Goal: Information Seeking & Learning: Learn about a topic

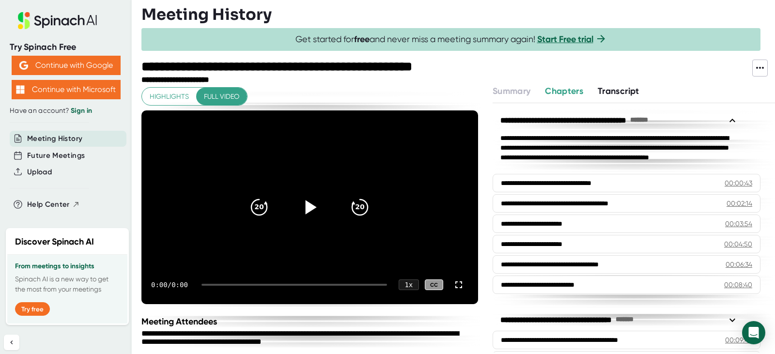
click at [307, 207] on icon at bounding box center [311, 207] width 11 height 14
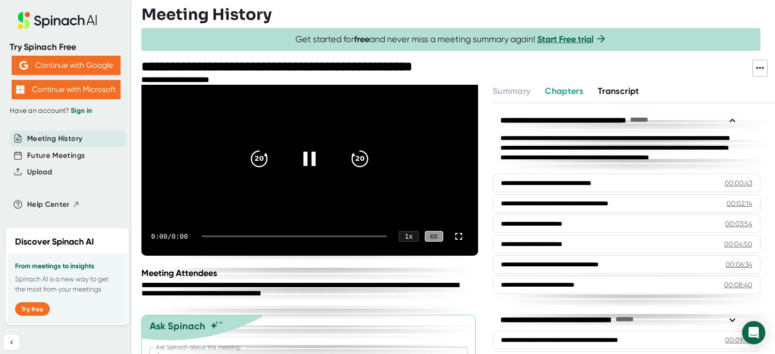
click at [307, 153] on icon at bounding box center [309, 159] width 24 height 24
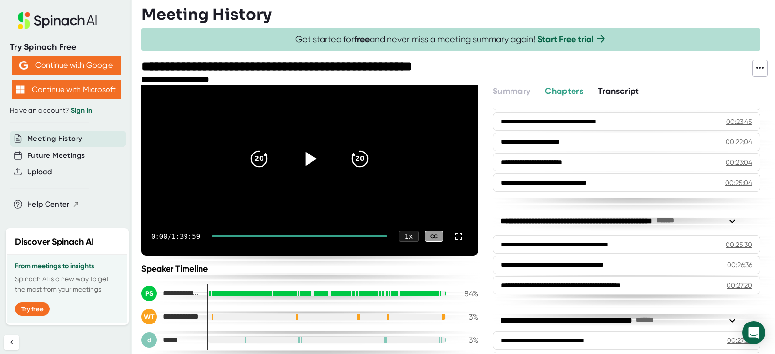
scroll to position [484, 0]
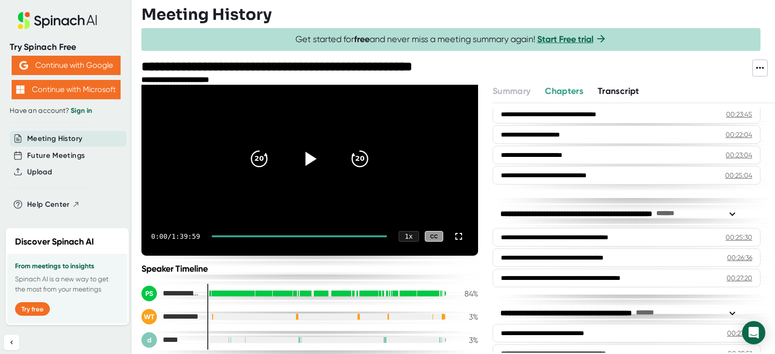
click at [309, 157] on icon at bounding box center [311, 159] width 11 height 14
drag, startPoint x: 215, startPoint y: 233, endPoint x: 223, endPoint y: 236, distance: 9.2
click at [225, 236] on div "0:24 / 1:39:59 1 x CC" at bounding box center [309, 236] width 337 height 39
click at [223, 236] on div at bounding box center [299, 236] width 175 height 2
click at [224, 236] on div at bounding box center [299, 236] width 175 height 2
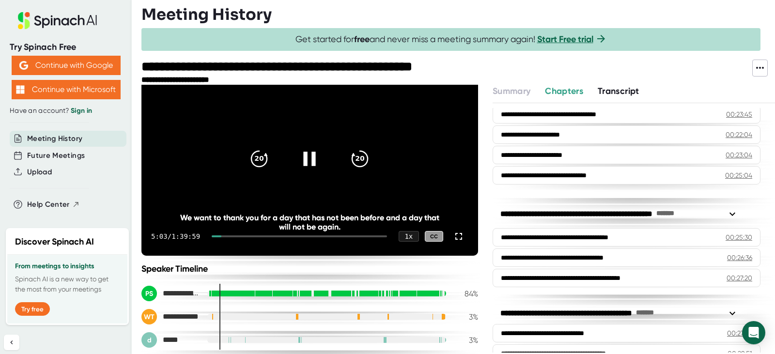
click at [243, 238] on div "5:03 / 1:39:59 1 x CC" at bounding box center [309, 236] width 337 height 39
click at [244, 236] on div at bounding box center [299, 236] width 175 height 2
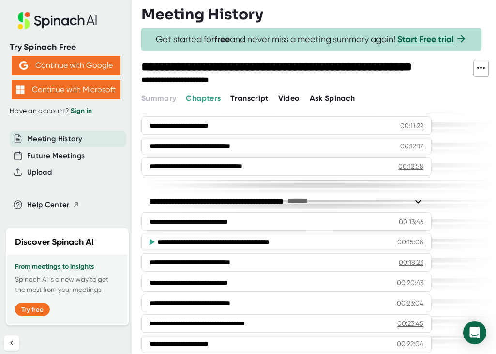
scroll to position [242, 0]
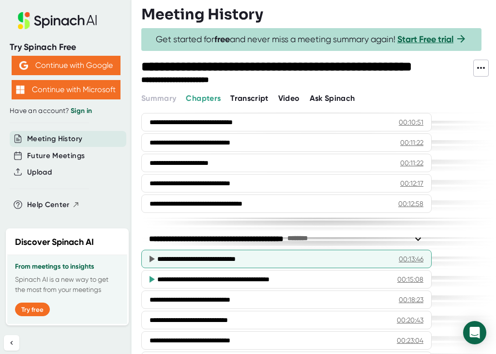
click at [414, 255] on div "00:13:46" at bounding box center [411, 259] width 25 height 10
click at [249, 260] on div "**********" at bounding box center [273, 259] width 233 height 10
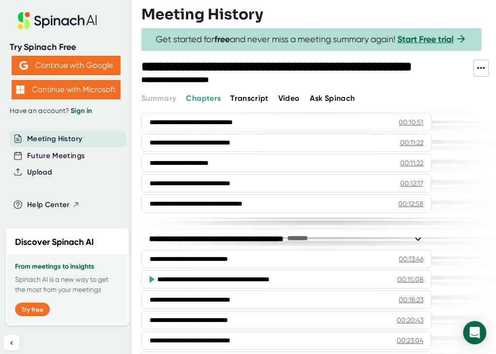
click at [245, 98] on span "Transcript" at bounding box center [250, 97] width 38 height 9
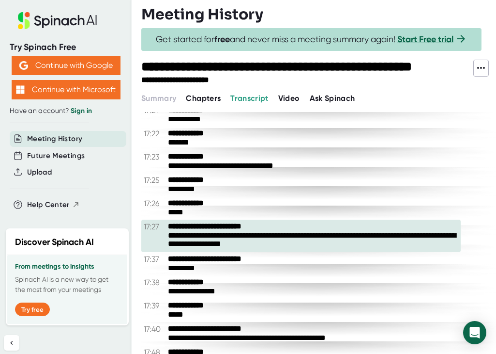
scroll to position [4844, 0]
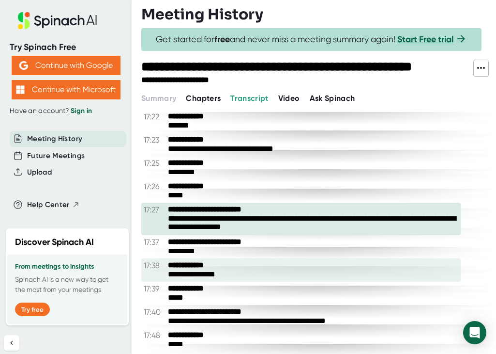
click at [277, 270] on div "**********" at bounding box center [313, 274] width 291 height 9
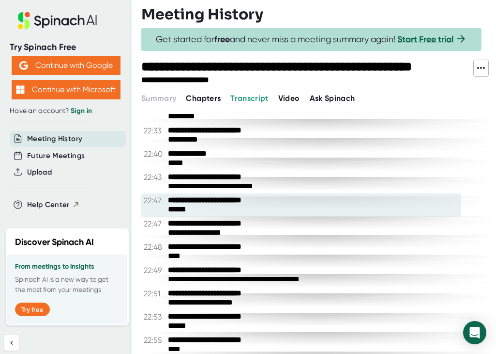
scroll to position [7120, 0]
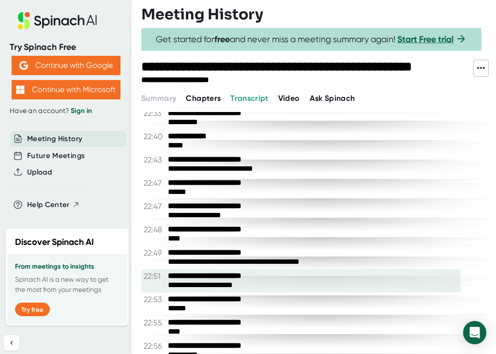
click at [346, 273] on div "**********" at bounding box center [301, 275] width 315 height 9
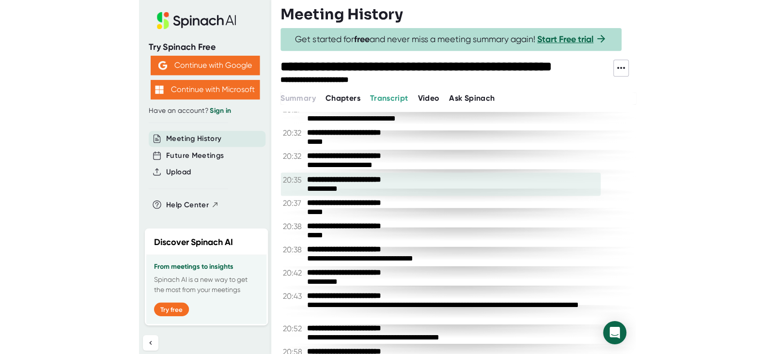
scroll to position [6103, 0]
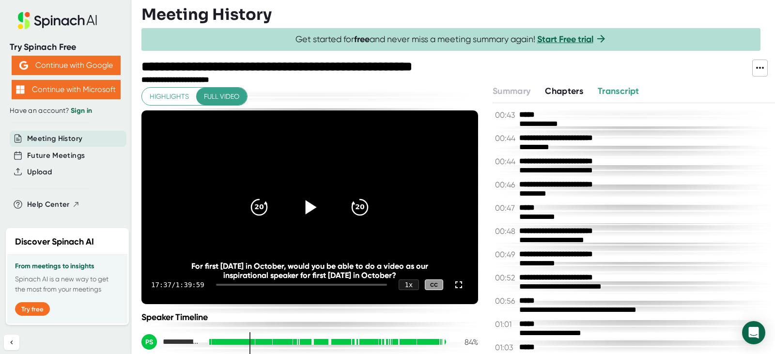
click at [306, 205] on icon at bounding box center [311, 207] width 11 height 14
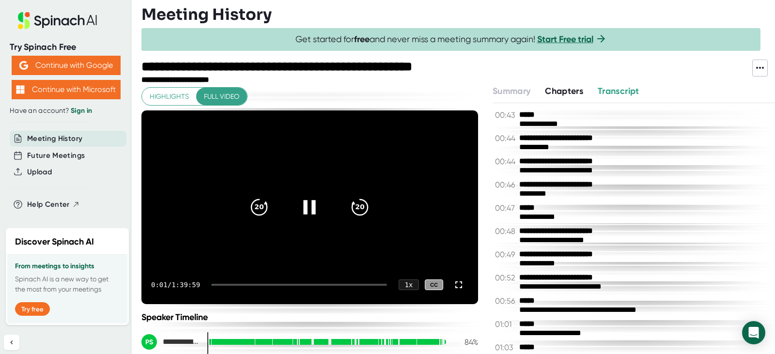
click at [227, 275] on div "0:01 / 1:39:59 1 x CC" at bounding box center [309, 284] width 337 height 39
drag, startPoint x: 219, startPoint y: 282, endPoint x: 275, endPoint y: 277, distance: 56.5
click at [275, 276] on div "0:03 / 1:39:59 1 x CC" at bounding box center [309, 284] width 337 height 39
click at [279, 285] on div at bounding box center [299, 285] width 175 height 2
click at [304, 208] on icon at bounding box center [309, 207] width 24 height 24
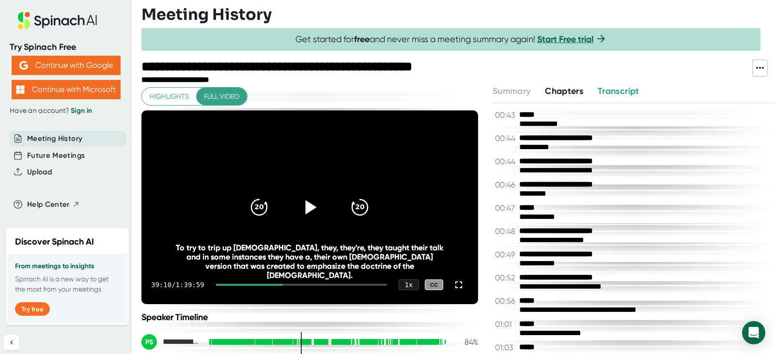
click at [308, 207] on icon at bounding box center [311, 207] width 11 height 14
click at [260, 284] on div at bounding box center [249, 285] width 67 height 2
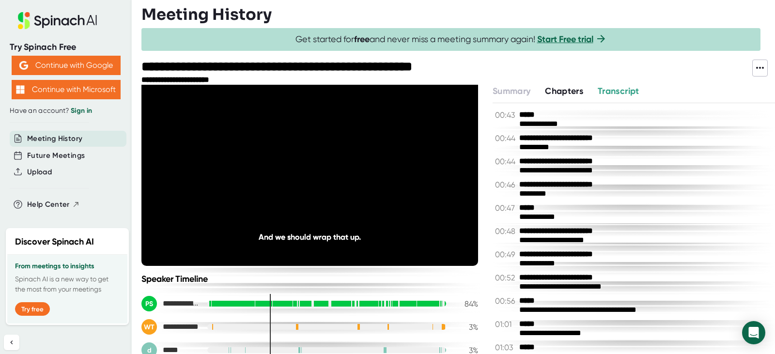
scroll to position [48, 0]
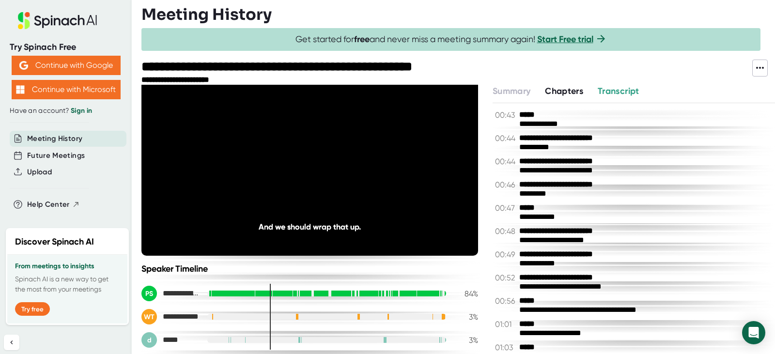
click at [302, 22] on div "Meeting History" at bounding box center [458, 14] width 634 height 19
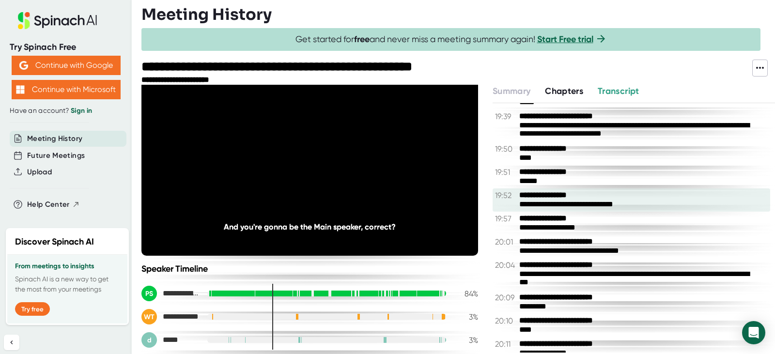
scroll to position [6152, 0]
